Goal: Obtain resource: Download file/media

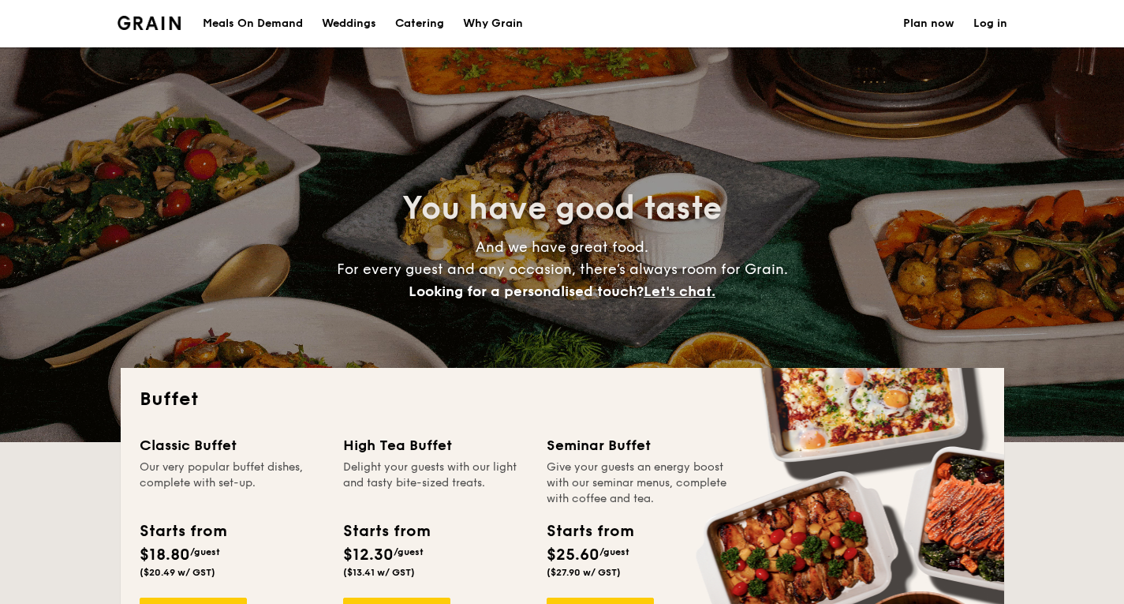
select select
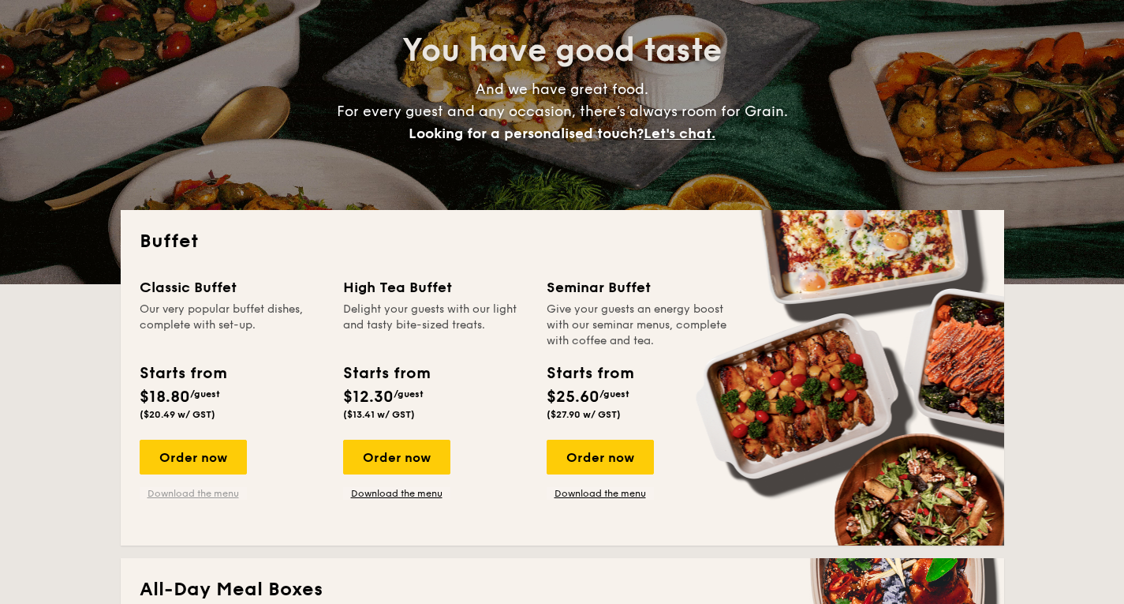
click at [210, 492] on link "Download the menu" at bounding box center [193, 493] width 107 height 13
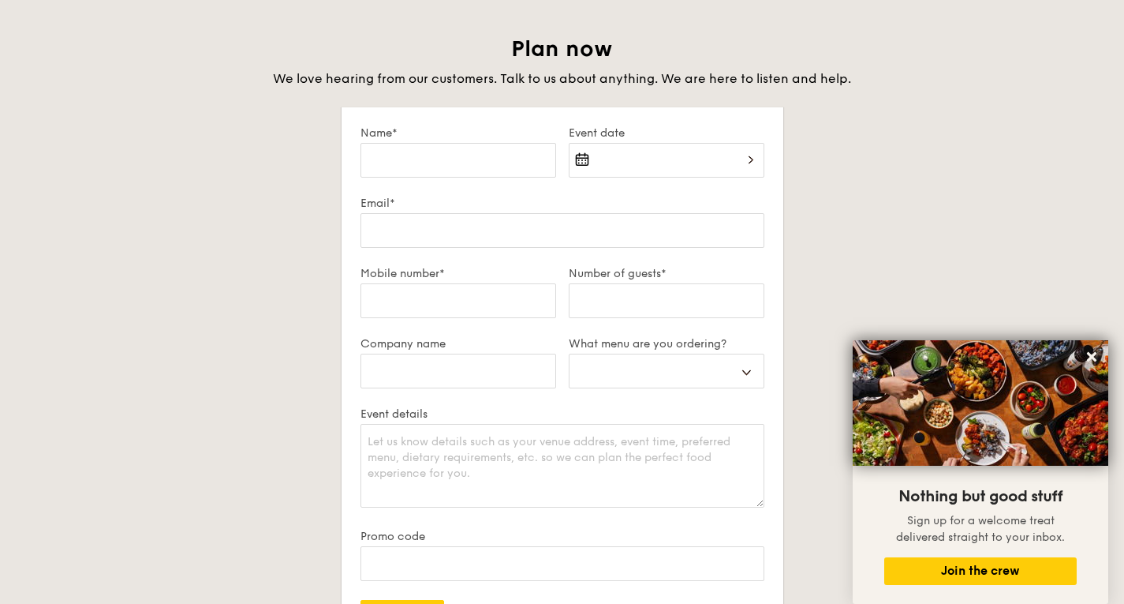
scroll to position [2683, 0]
click at [1089, 349] on button at bounding box center [1091, 356] width 25 height 25
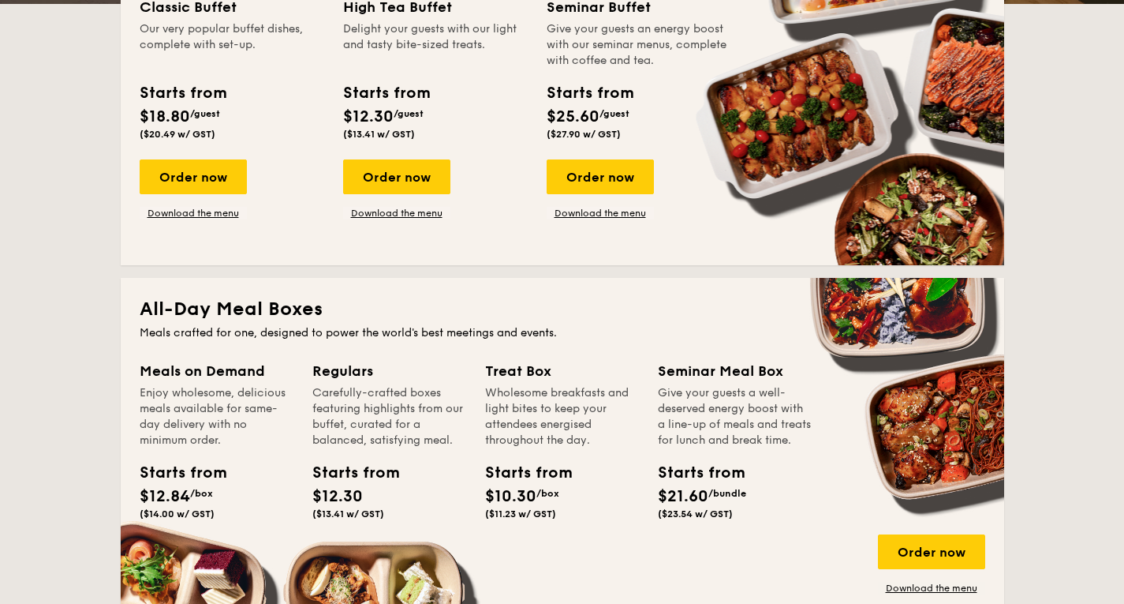
scroll to position [0, 0]
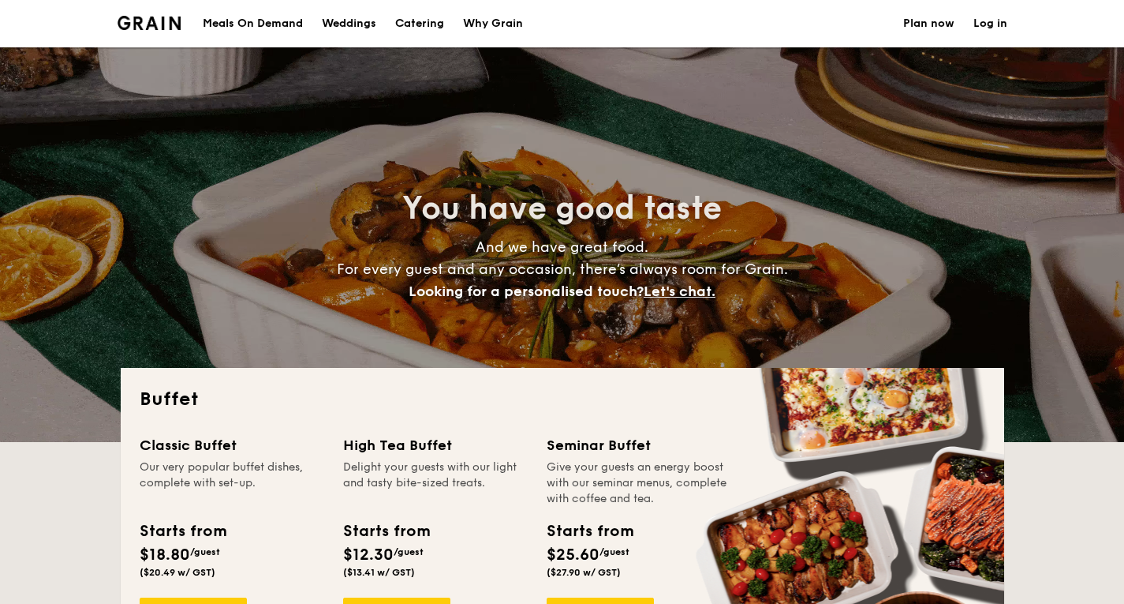
click at [167, 26] on img at bounding box center [150, 23] width 64 height 14
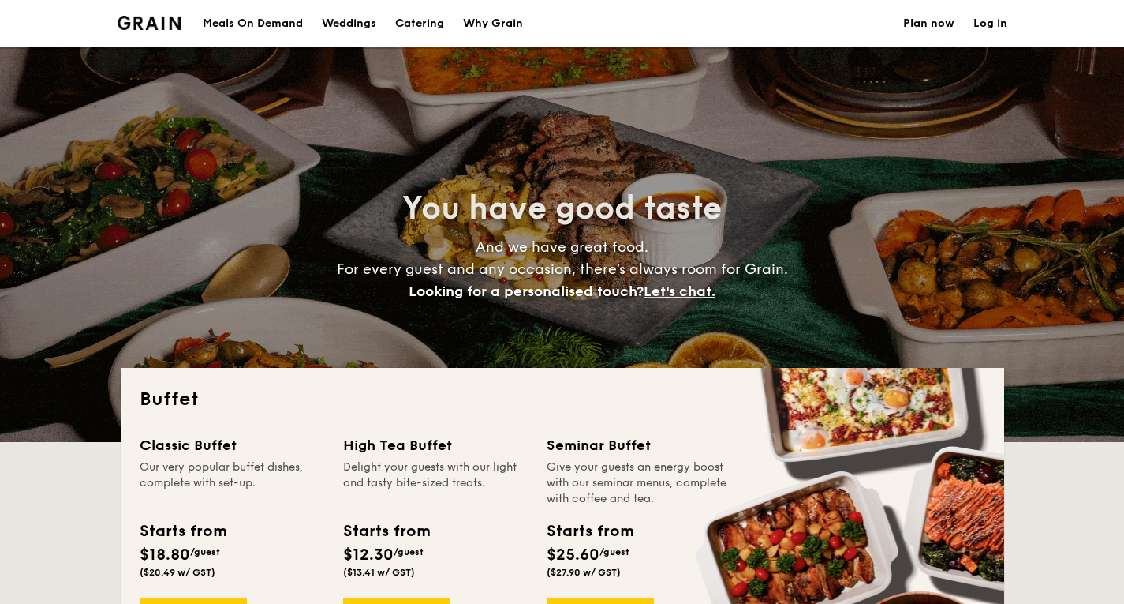
click at [142, 21] on img at bounding box center [150, 23] width 64 height 14
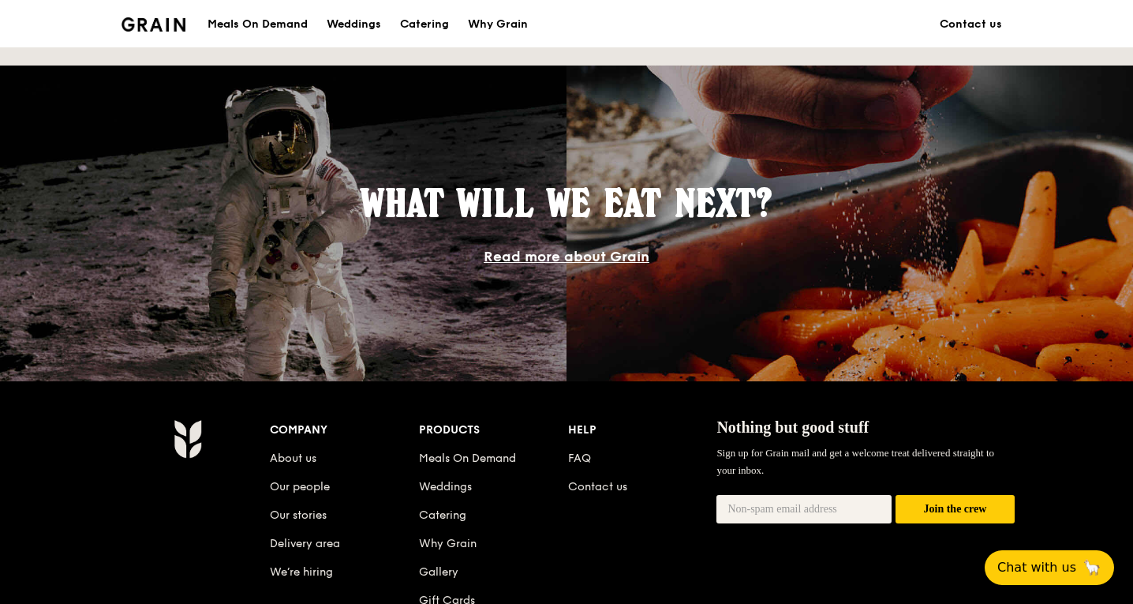
scroll to position [1420, 0]
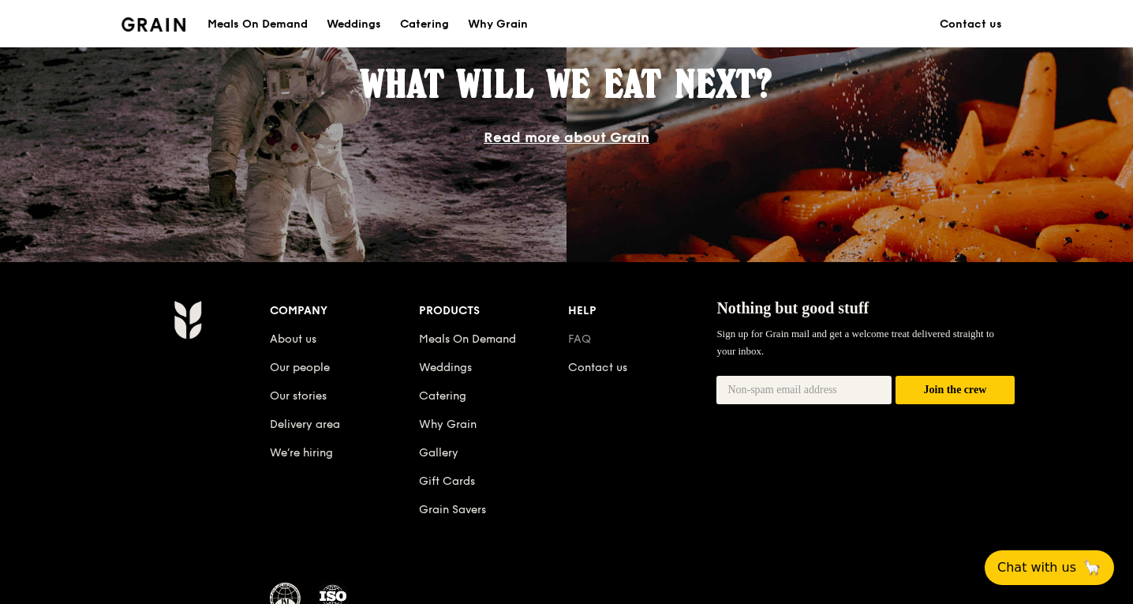
click at [581, 338] on link "FAQ" at bounding box center [579, 338] width 23 height 13
click at [159, 28] on img at bounding box center [154, 24] width 64 height 14
click at [160, 34] on h1 "Grain logo" at bounding box center [154, 22] width 64 height 47
